Goal: Information Seeking & Learning: Learn about a topic

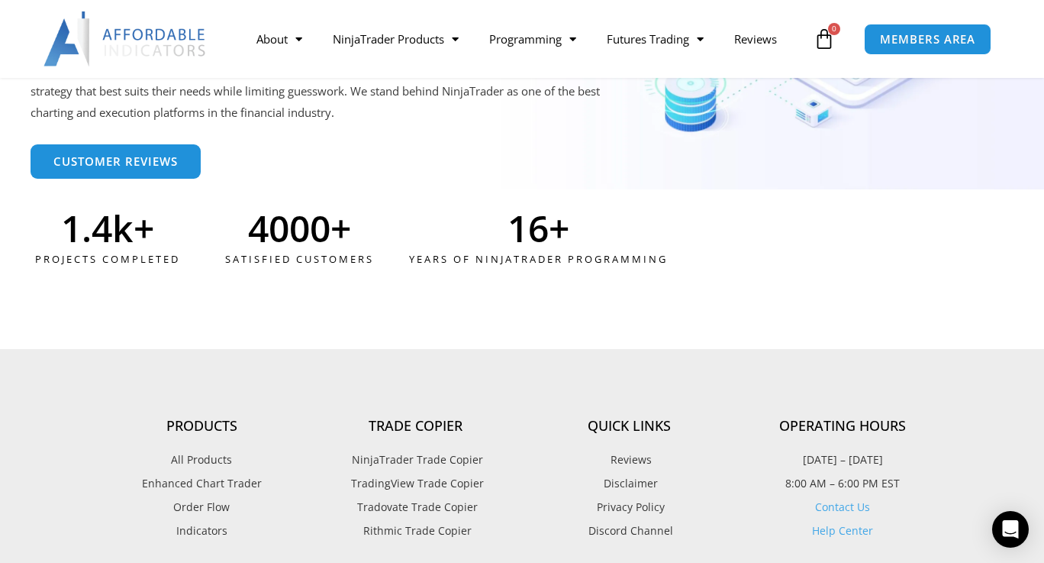
scroll to position [3664, 0]
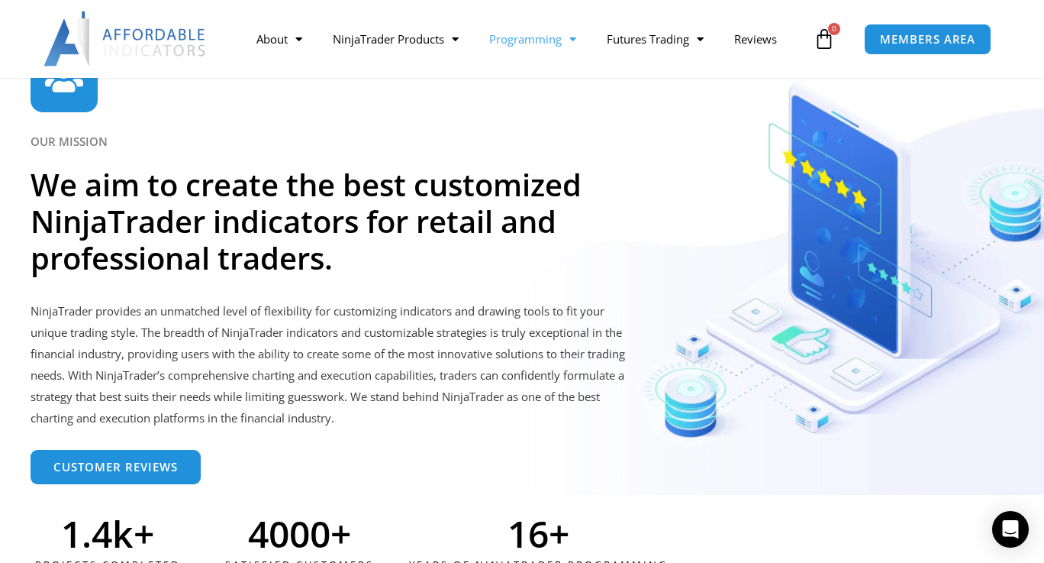
click at [563, 39] on link "Programming" at bounding box center [533, 38] width 118 height 35
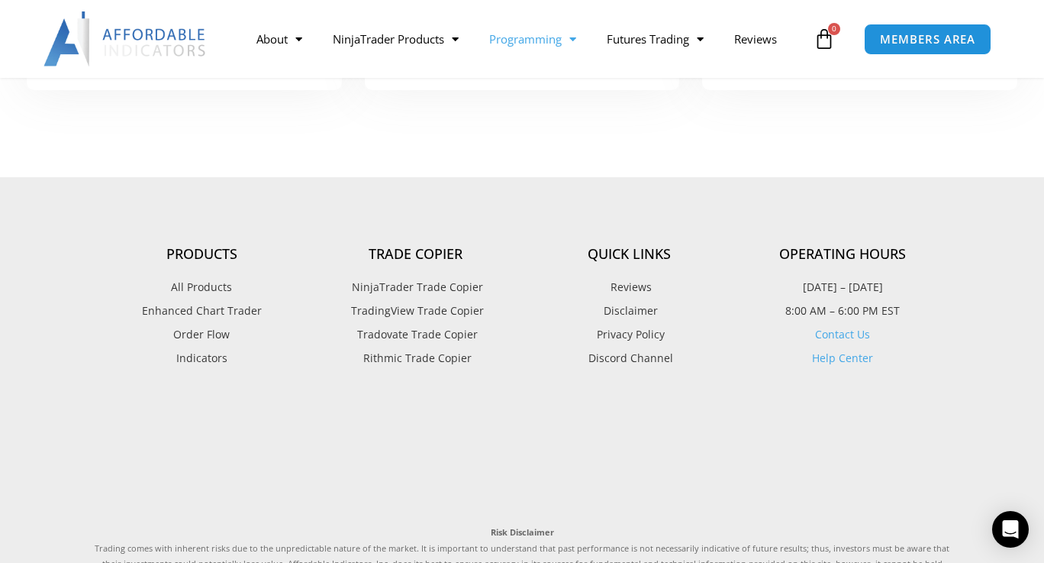
scroll to position [687, 0]
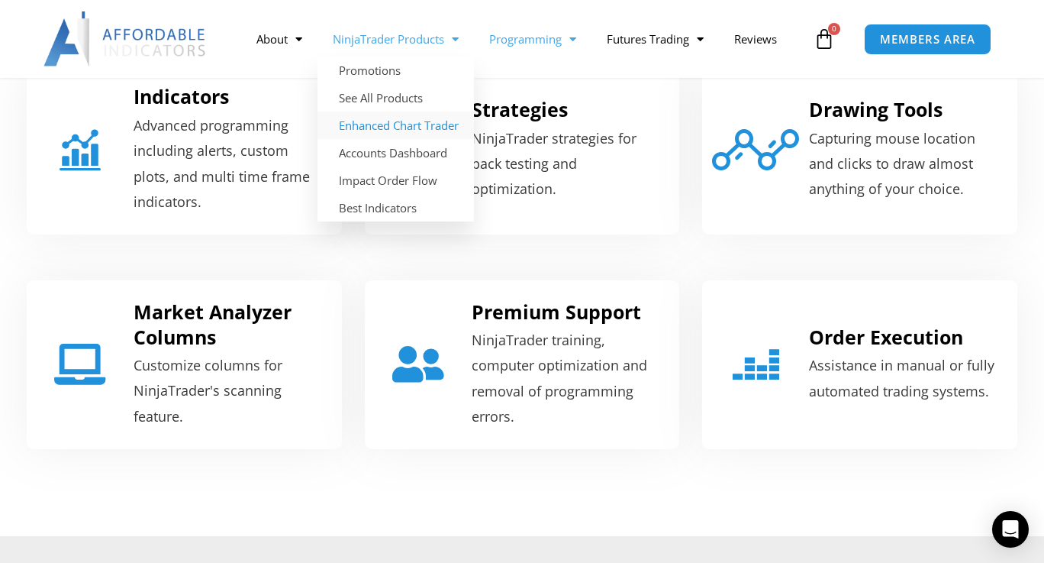
click at [411, 129] on link "Enhanced Chart Trader" at bounding box center [396, 124] width 156 height 27
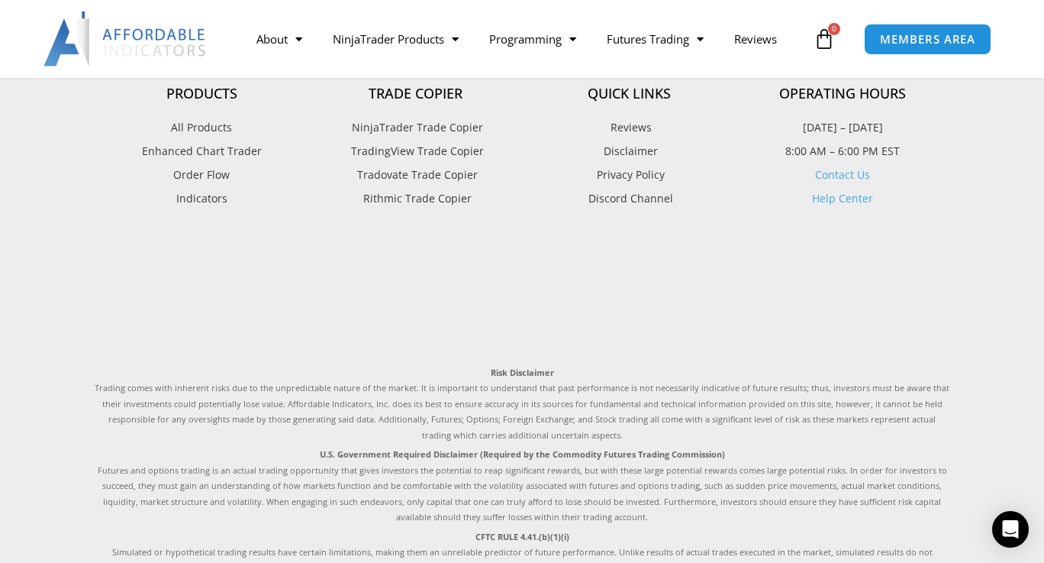
scroll to position [3137, 0]
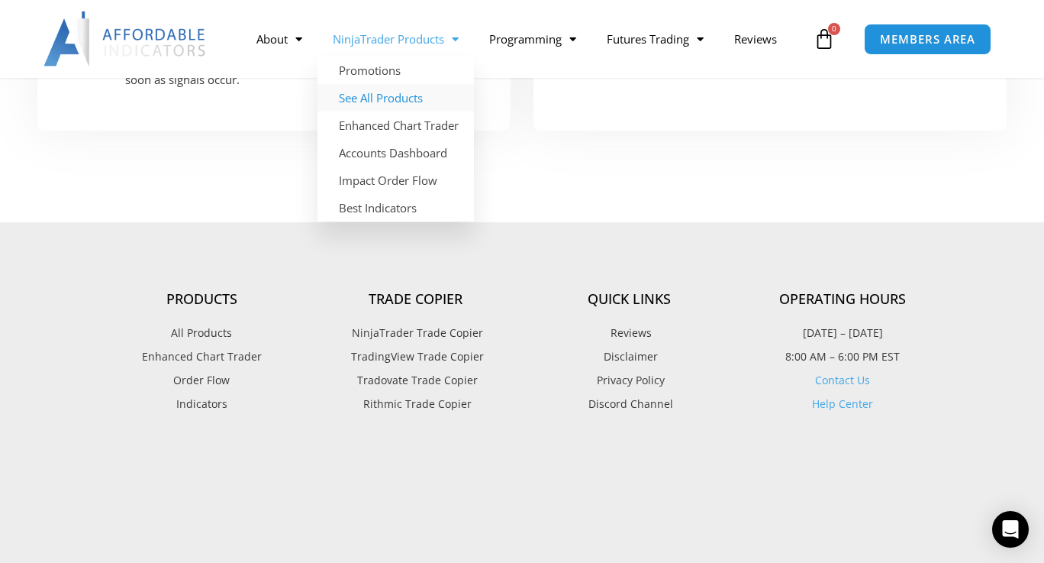
click at [393, 95] on link "See All Products" at bounding box center [396, 97] width 156 height 27
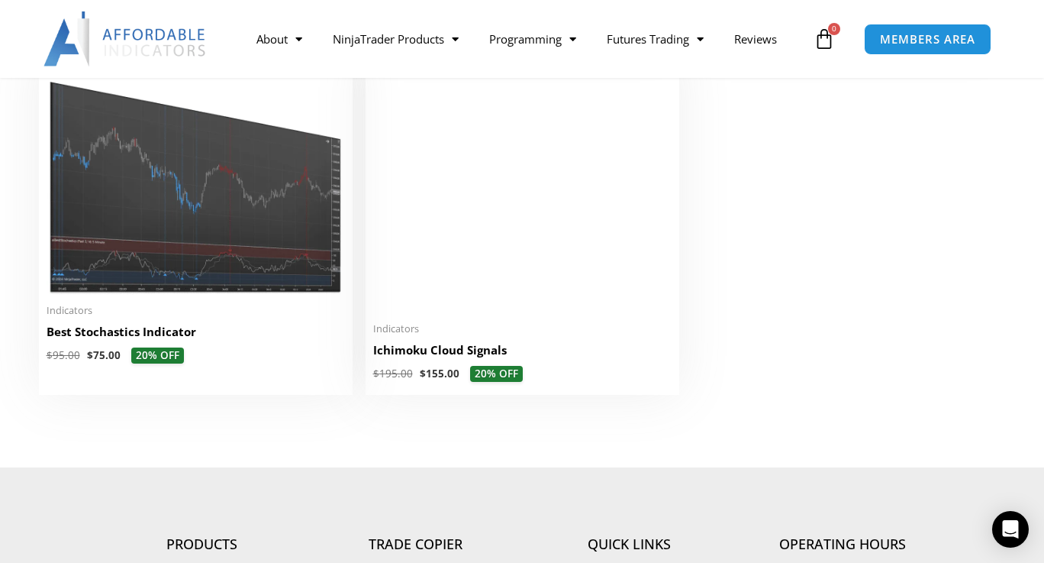
scroll to position [3817, 0]
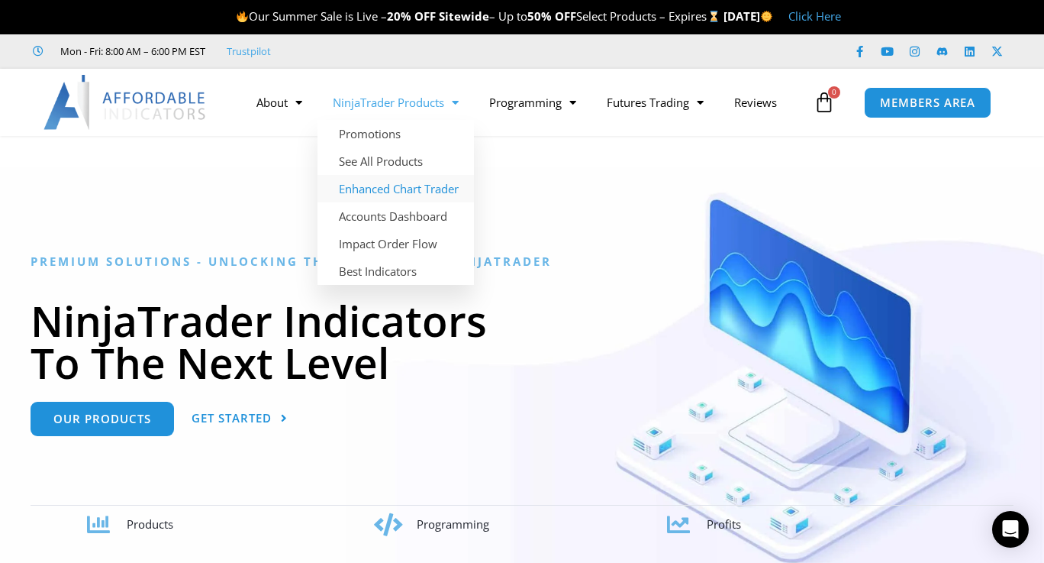
click at [432, 192] on link "Enhanced Chart Trader" at bounding box center [396, 188] width 156 height 27
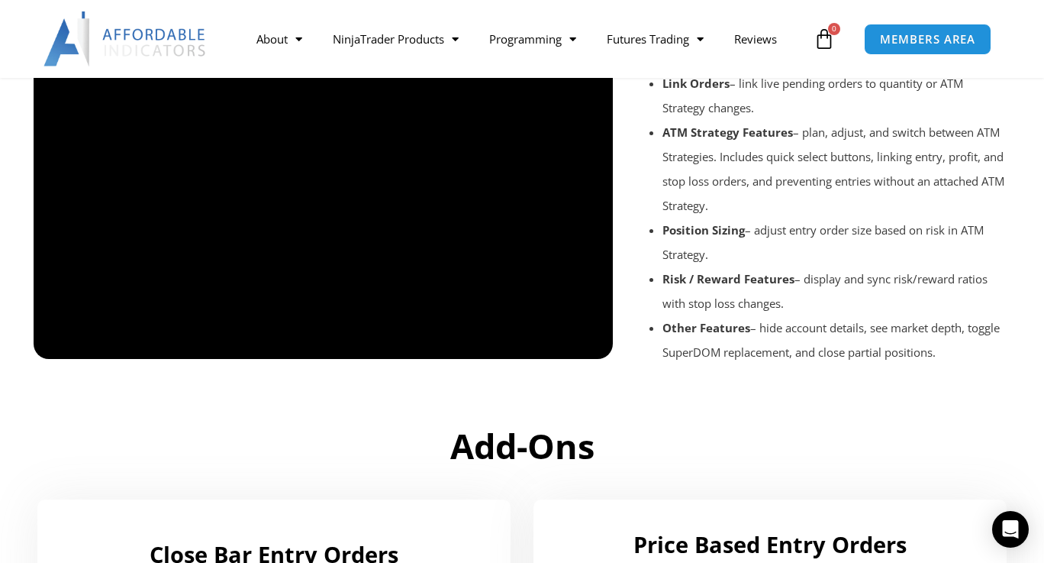
scroll to position [1756, 0]
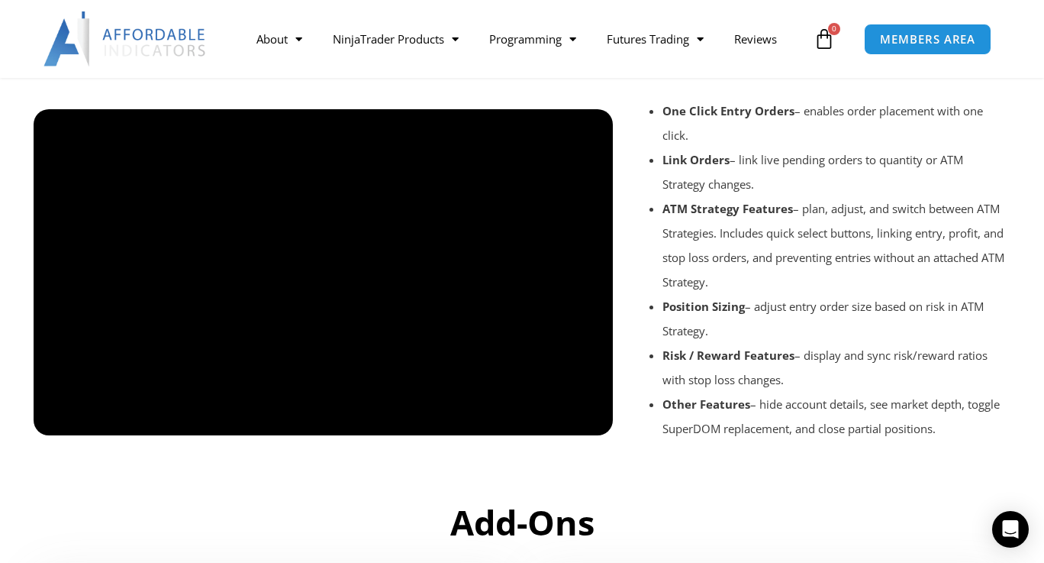
click at [63, 423] on div at bounding box center [323, 448] width 579 height 73
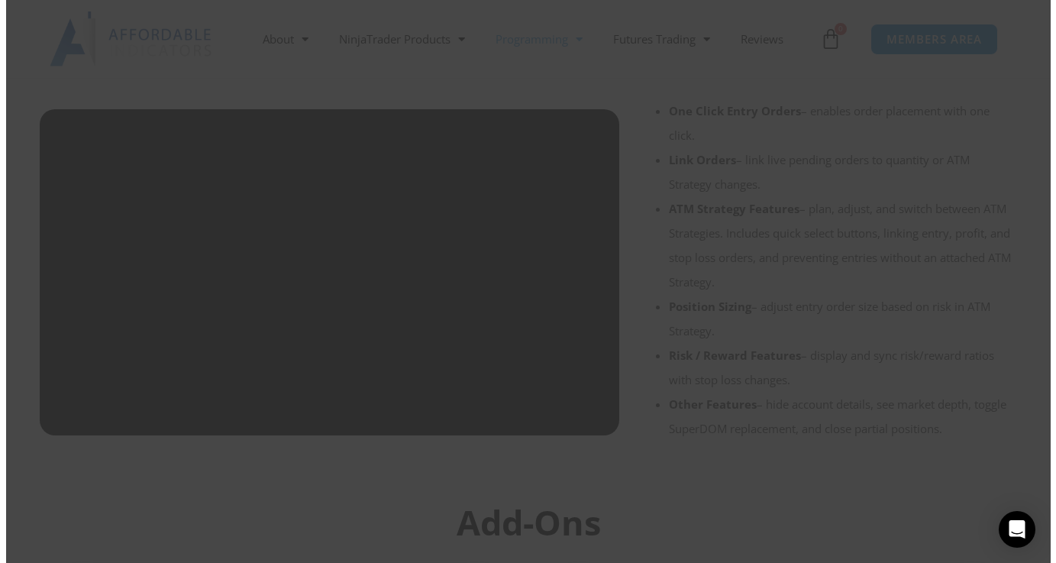
scroll to position [1760, 0]
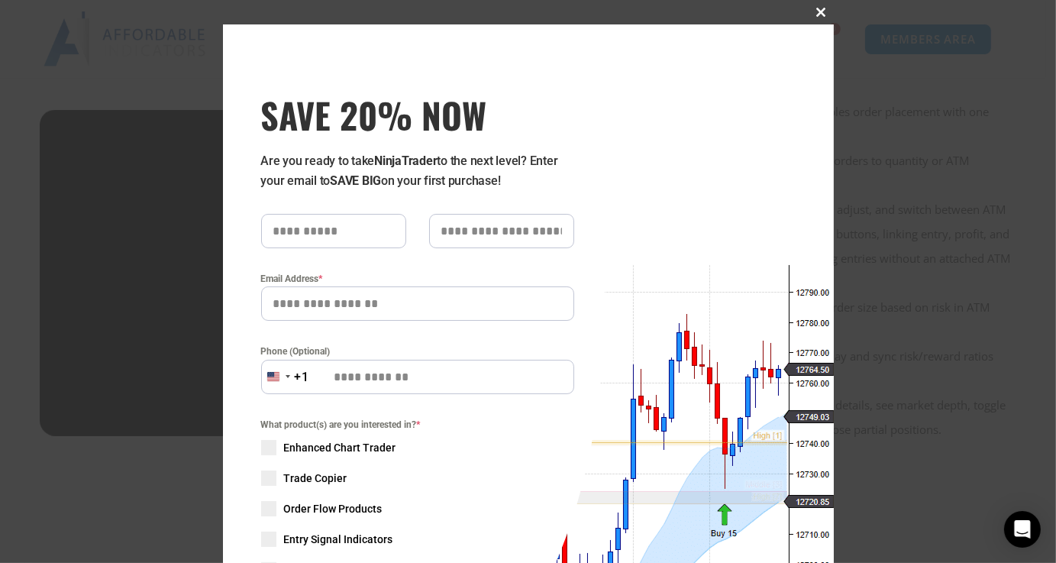
click at [818, 13] on span at bounding box center [821, 12] width 24 height 9
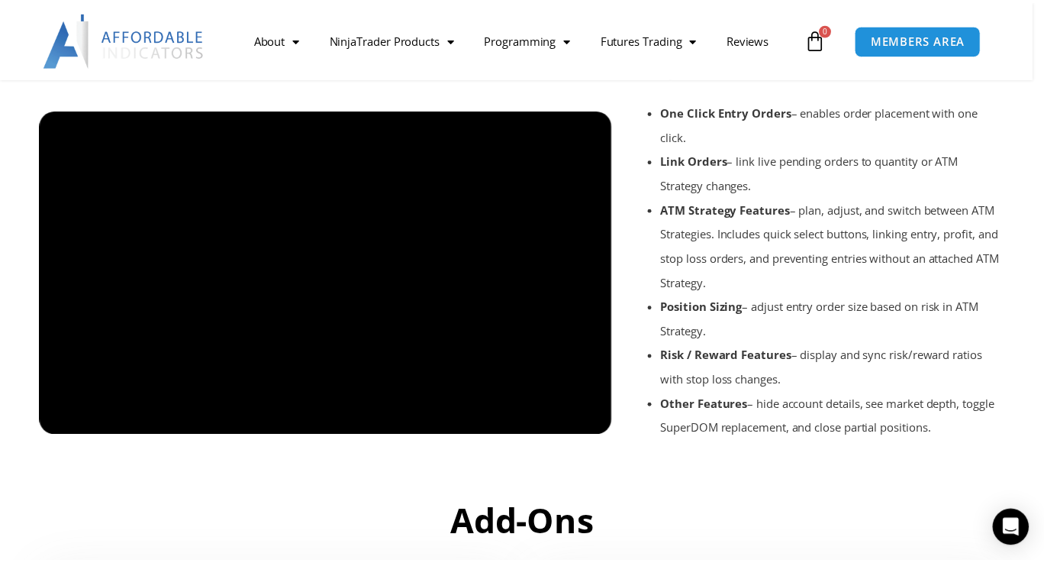
scroll to position [1756, 0]
